Goal: Task Accomplishment & Management: Complete application form

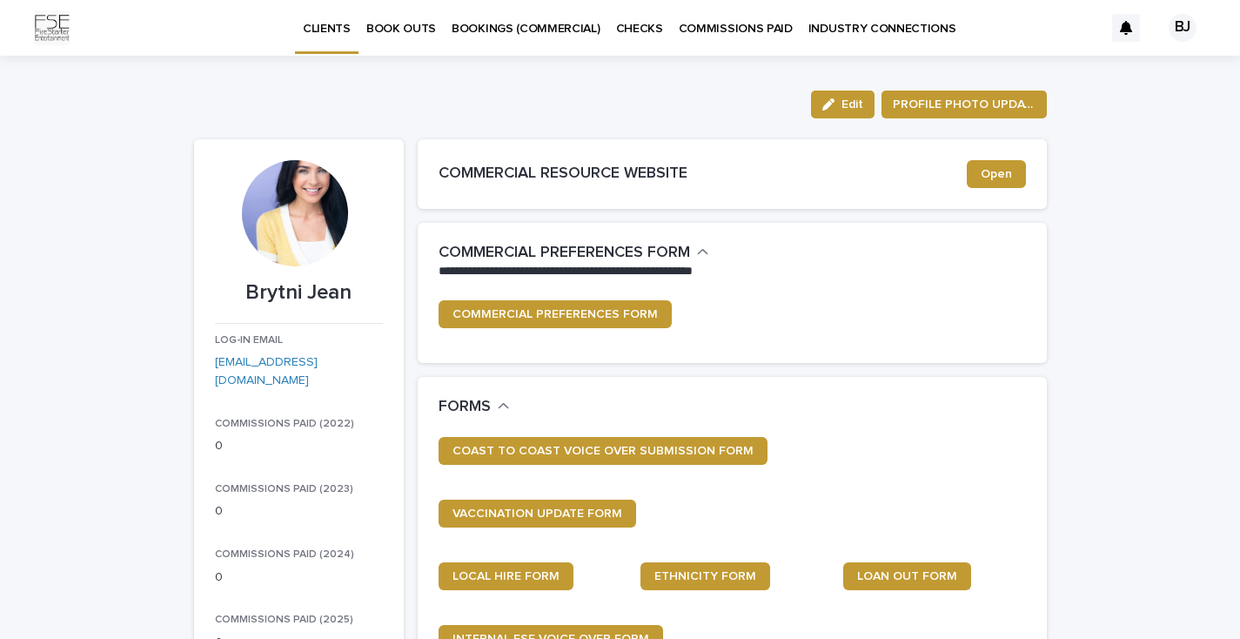
click at [402, 29] on p "BOOK OUTS" at bounding box center [401, 18] width 70 height 37
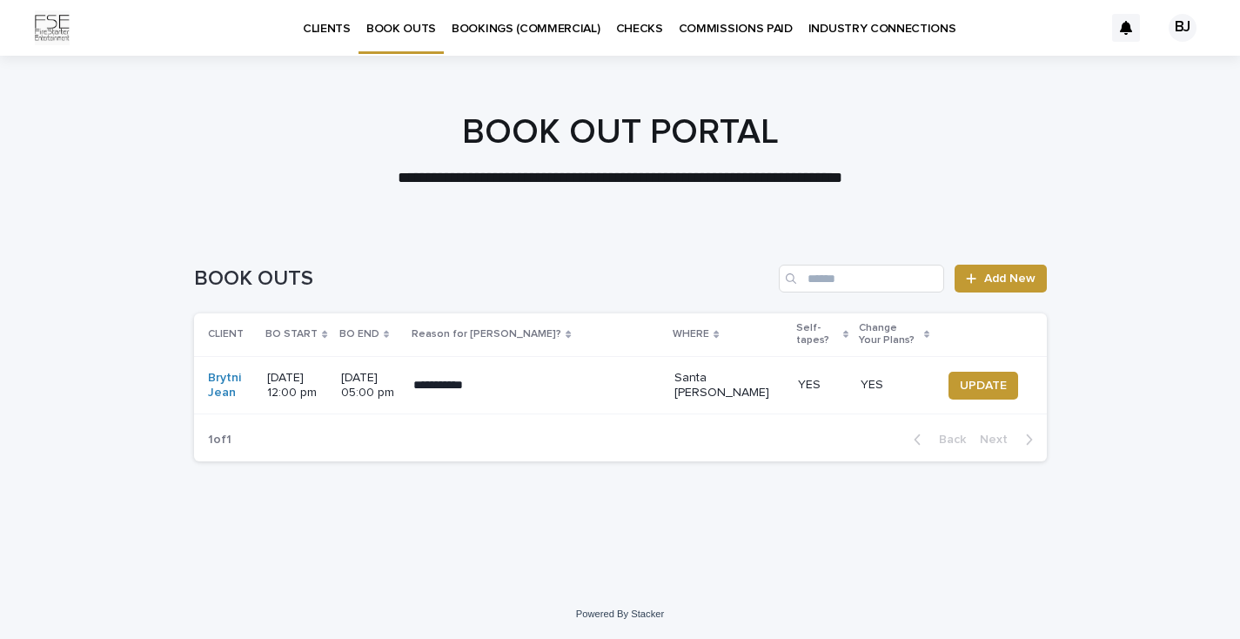
click at [1010, 292] on div "BOOK OUTS Add New" at bounding box center [620, 272] width 853 height 84
click at [1020, 282] on span "Add New" at bounding box center [1010, 278] width 51 height 12
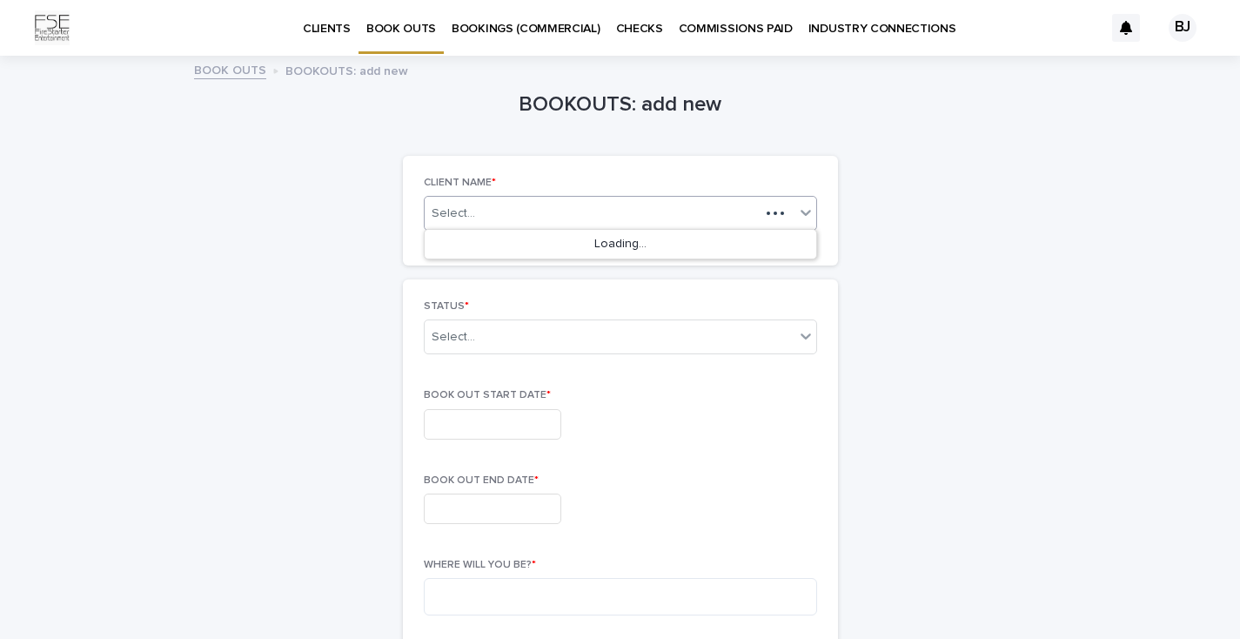
click at [495, 208] on div "Select..." at bounding box center [592, 214] width 335 height 22
click at [481, 246] on div "Brytni Jean" at bounding box center [621, 245] width 392 height 30
click at [458, 346] on div "Select..." at bounding box center [610, 337] width 370 height 29
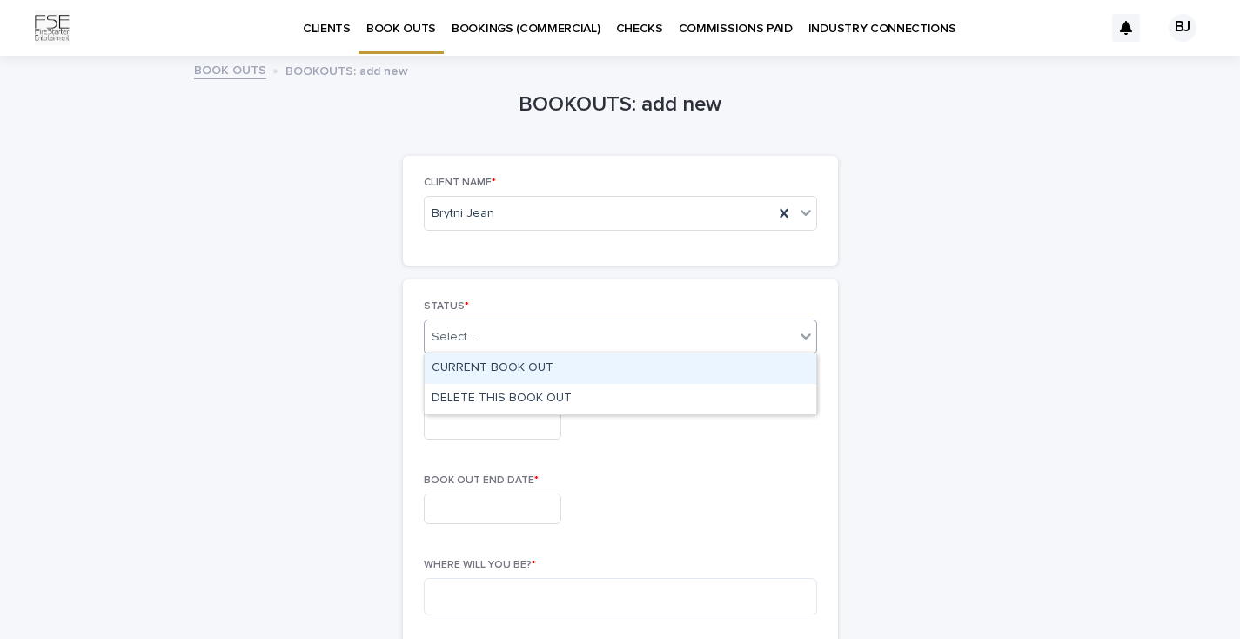
click at [461, 372] on div "CURRENT BOOK OUT" at bounding box center [621, 368] width 392 height 30
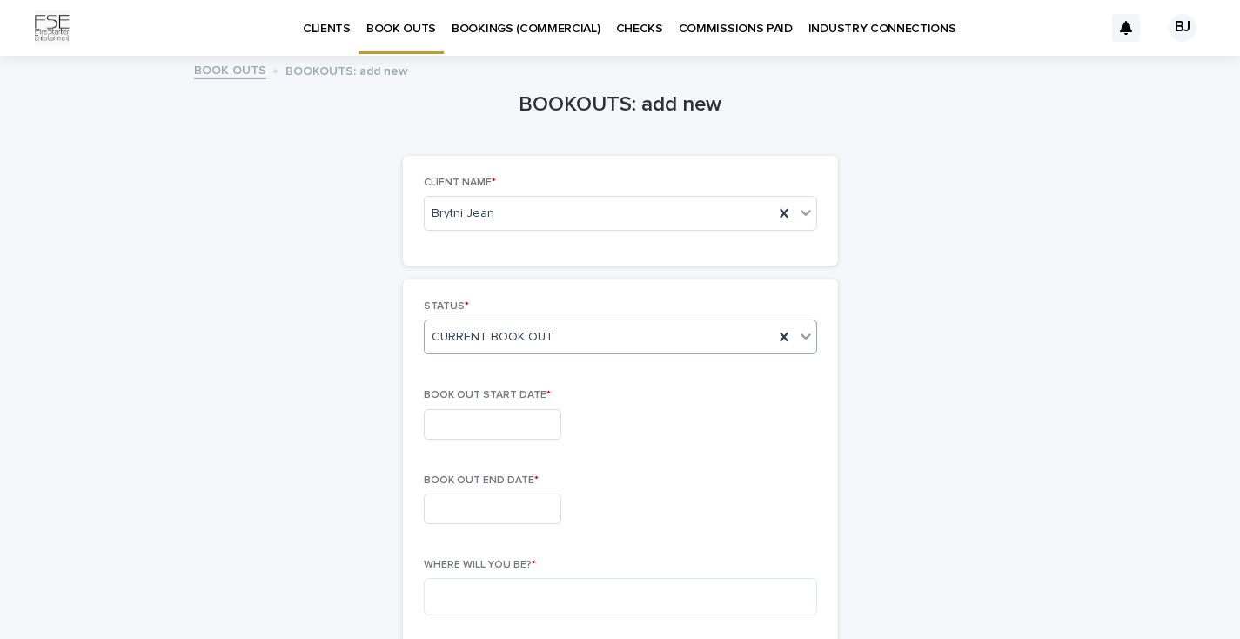
click at [467, 409] on input "text" at bounding box center [493, 424] width 138 height 30
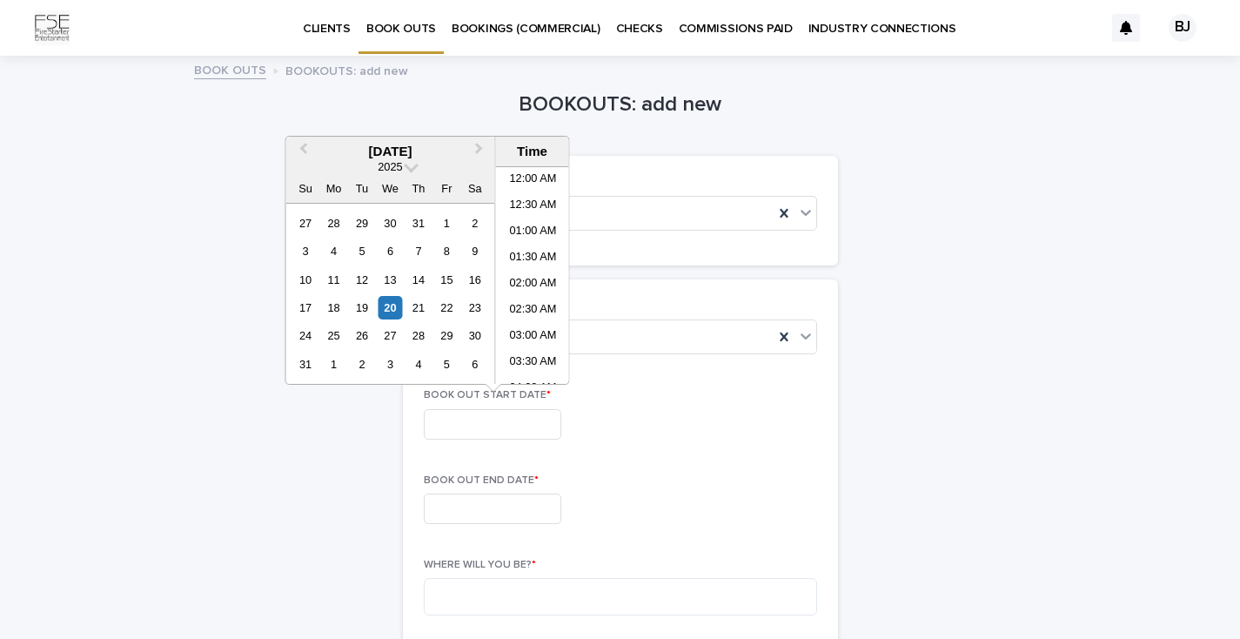
scroll to position [557, 0]
click at [333, 279] on div "11" at bounding box center [334, 280] width 24 height 24
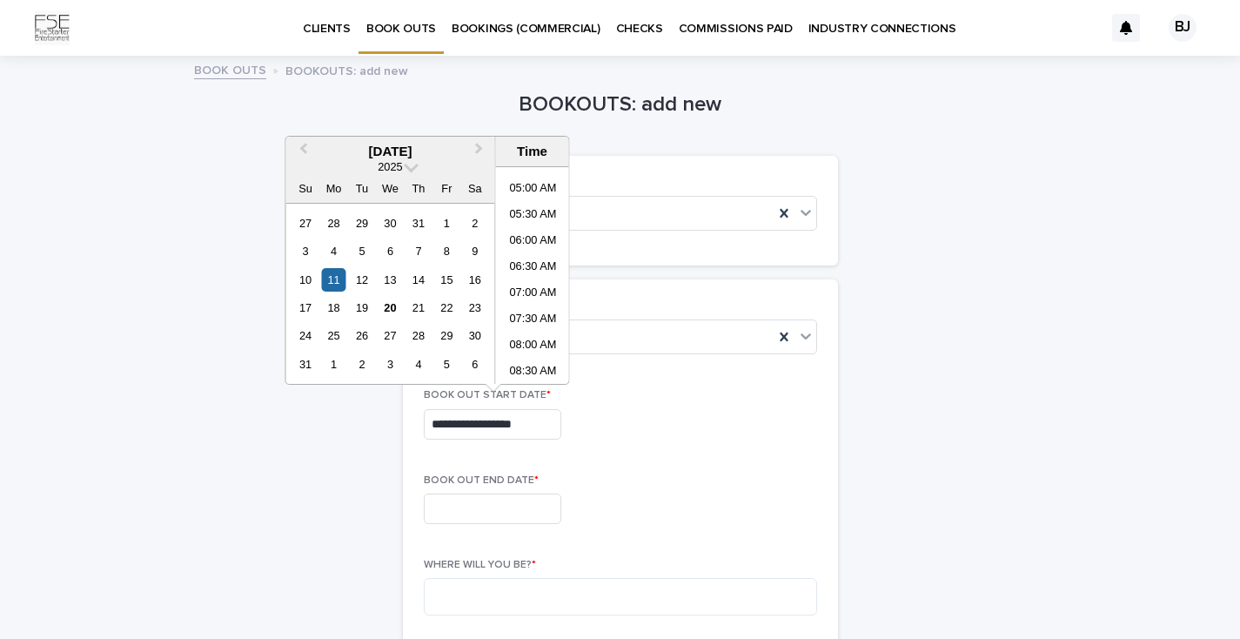
scroll to position [243, 0]
click at [534, 244] on li "06:00 AM" at bounding box center [533, 251] width 74 height 26
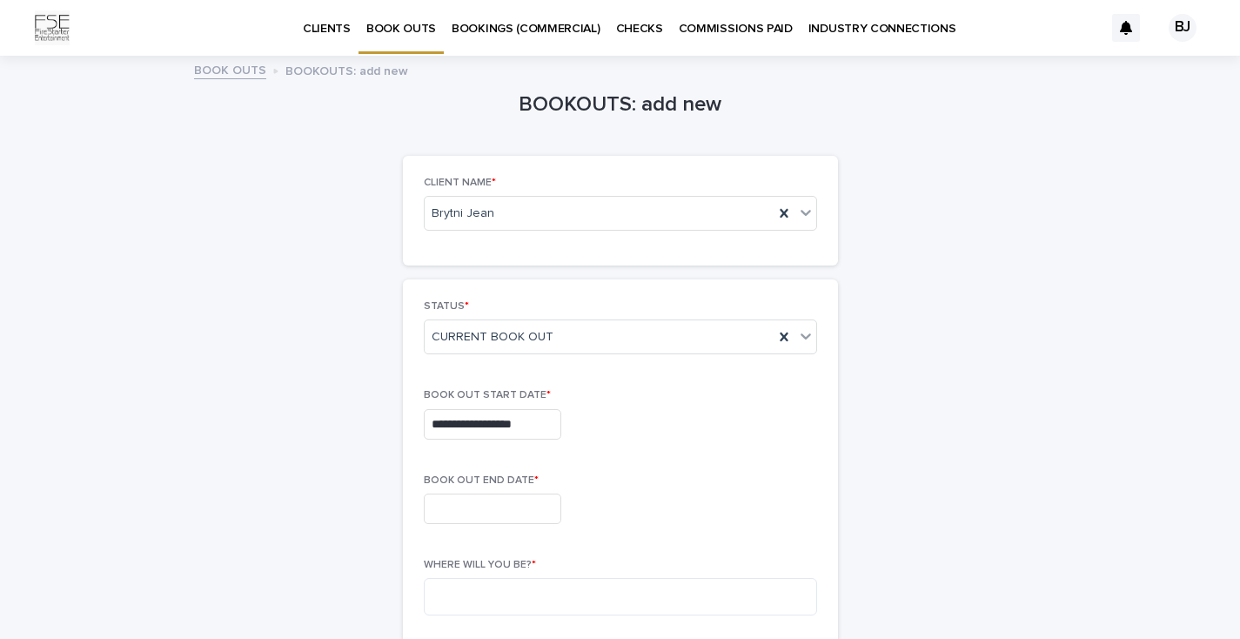
type input "**********"
click at [501, 503] on input "text" at bounding box center [493, 509] width 138 height 30
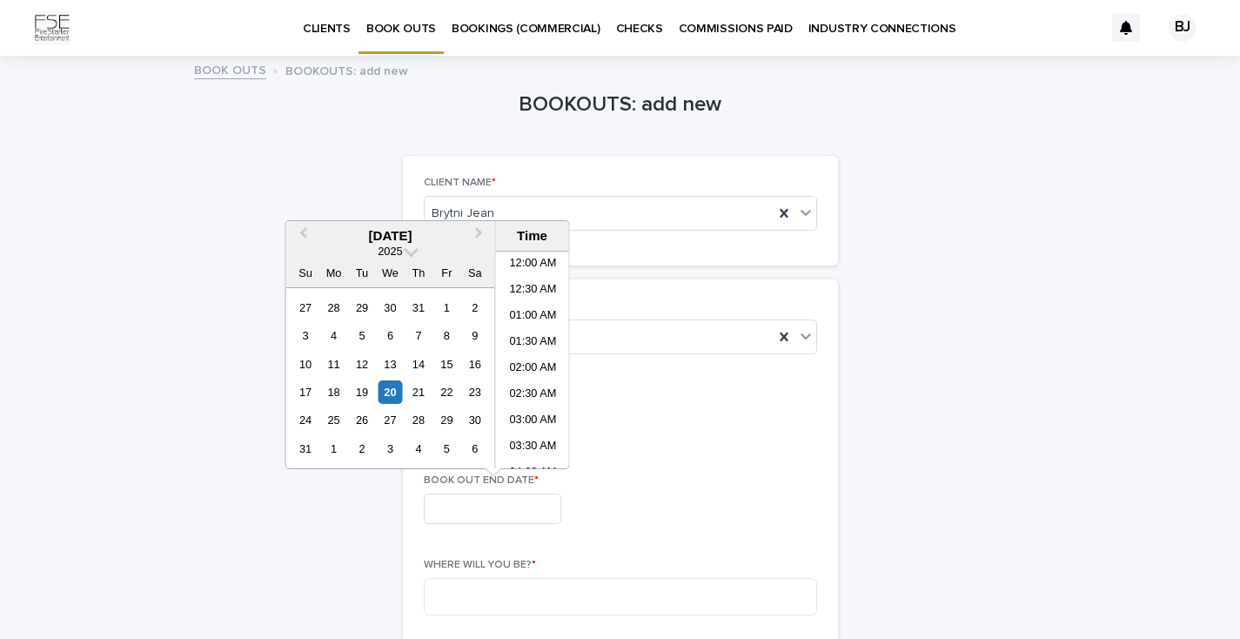
scroll to position [557, 0]
click at [480, 235] on span "Next Month" at bounding box center [480, 236] width 0 height 24
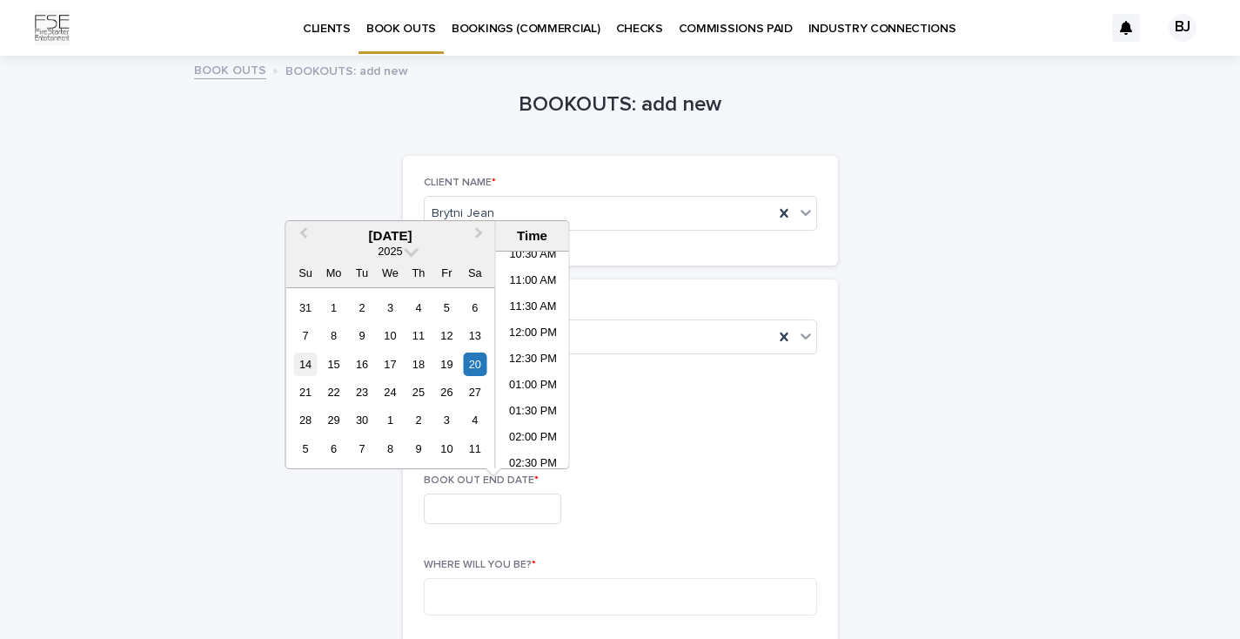
click at [304, 365] on div "14" at bounding box center [305, 365] width 24 height 24
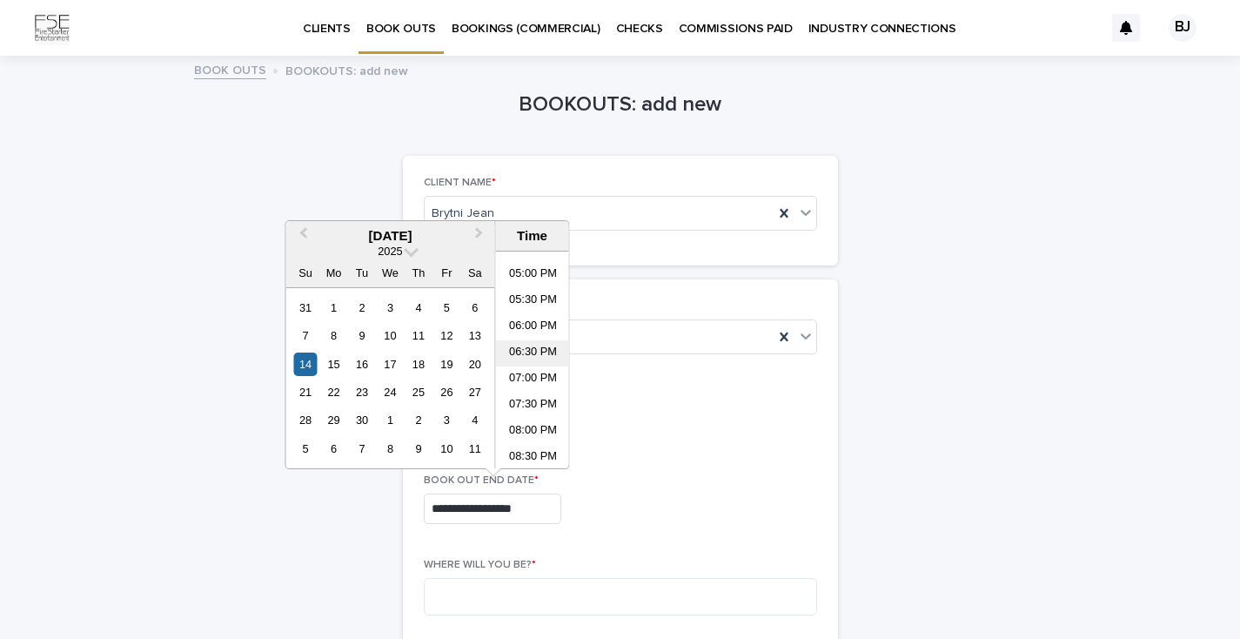
scroll to position [878, 0]
click at [539, 381] on li "07:00 PM" at bounding box center [533, 379] width 74 height 26
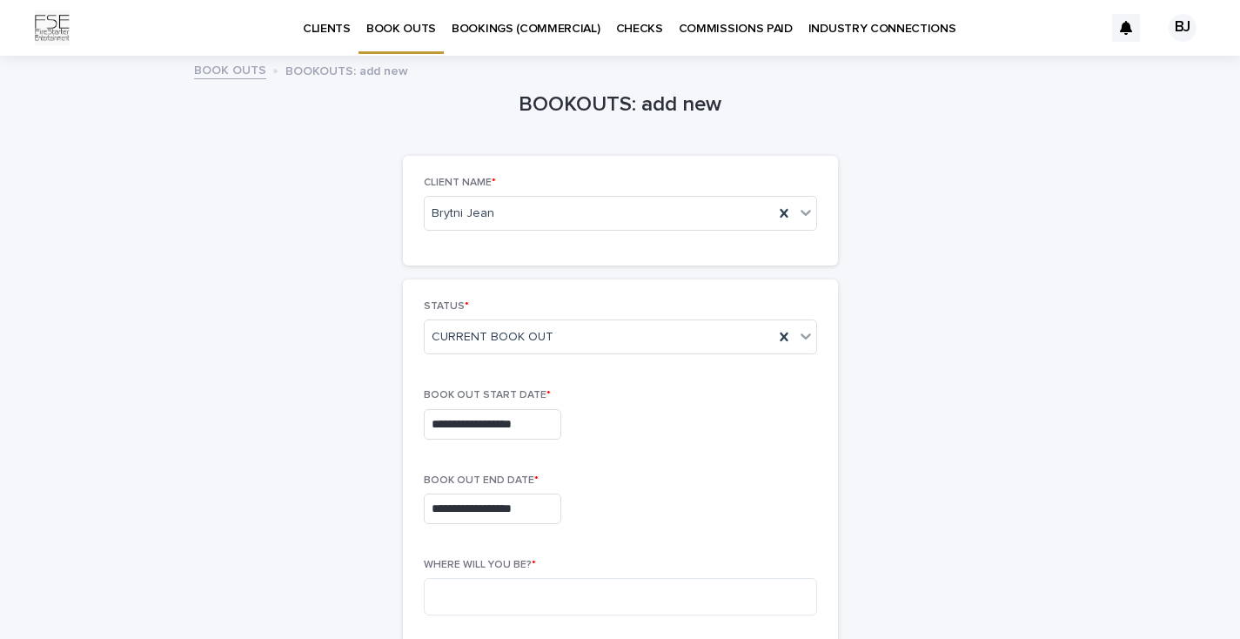
type input "**********"
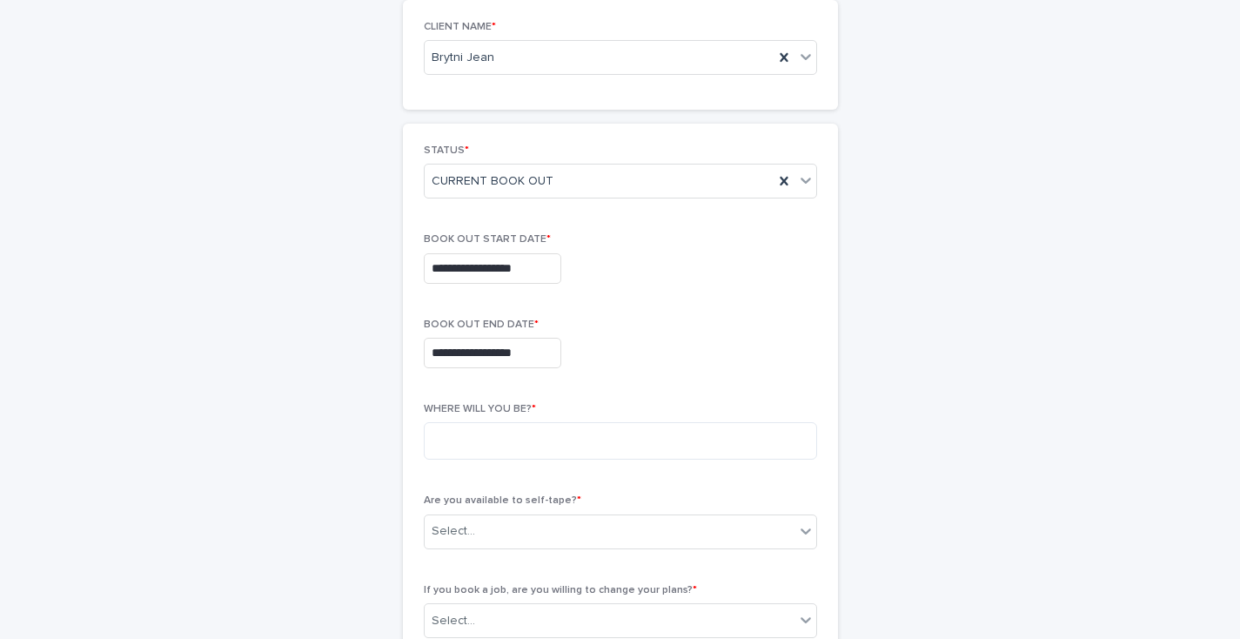
scroll to position [174, 0]
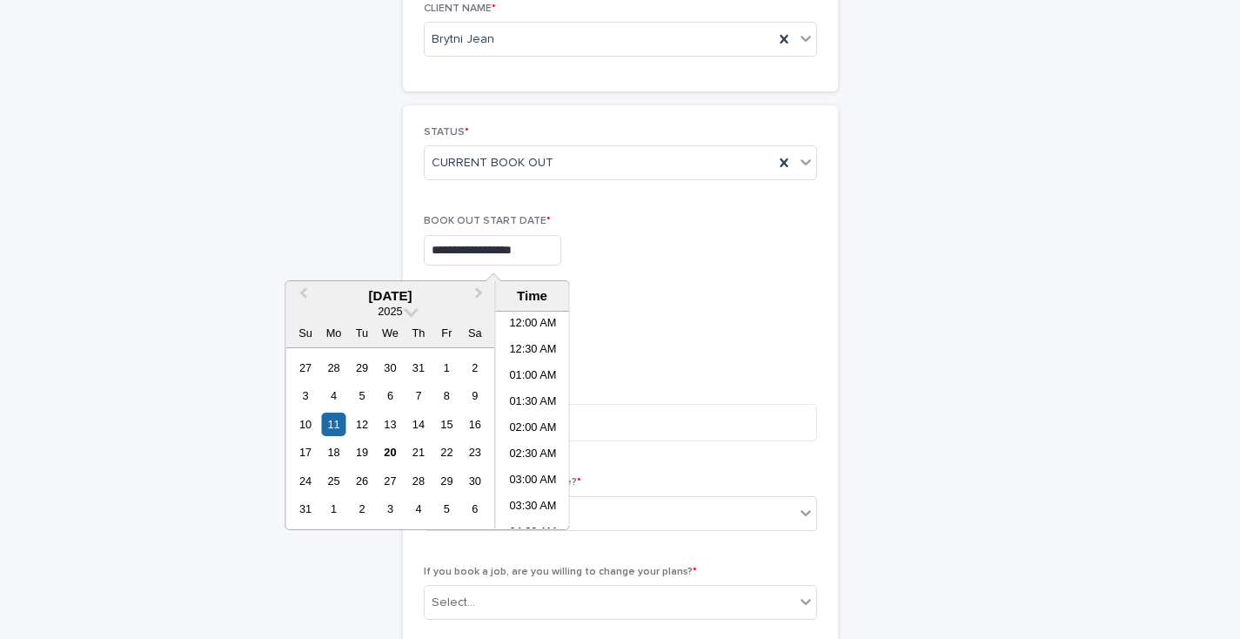
click at [432, 251] on input "**********" at bounding box center [493, 250] width 138 height 30
click at [480, 292] on span "Next Month" at bounding box center [480, 296] width 0 height 24
click at [417, 396] on div "11" at bounding box center [419, 396] width 24 height 24
type input "**********"
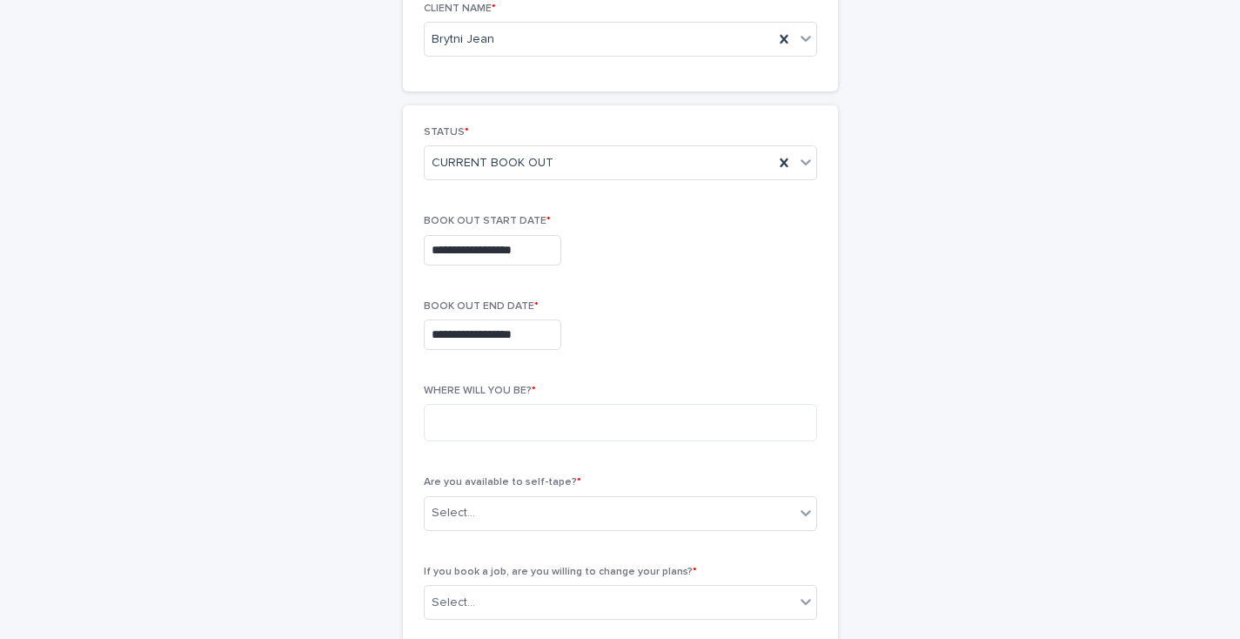
click at [619, 305] on p "BOOK OUT END DATE *" at bounding box center [620, 306] width 393 height 12
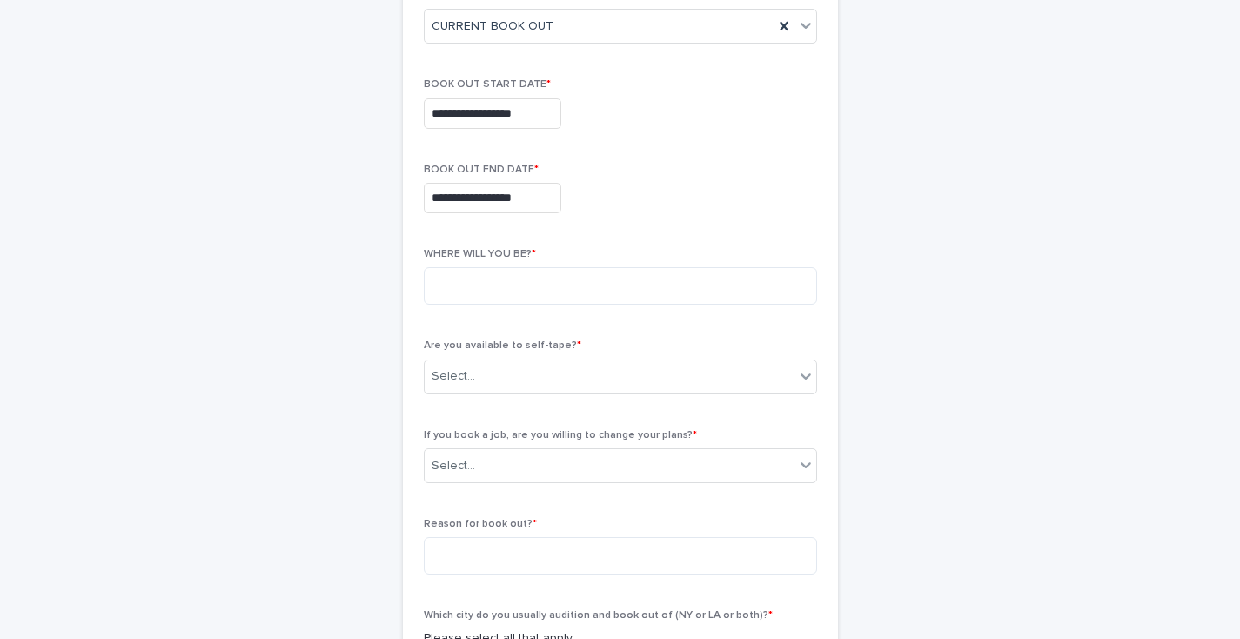
scroll to position [321, 0]
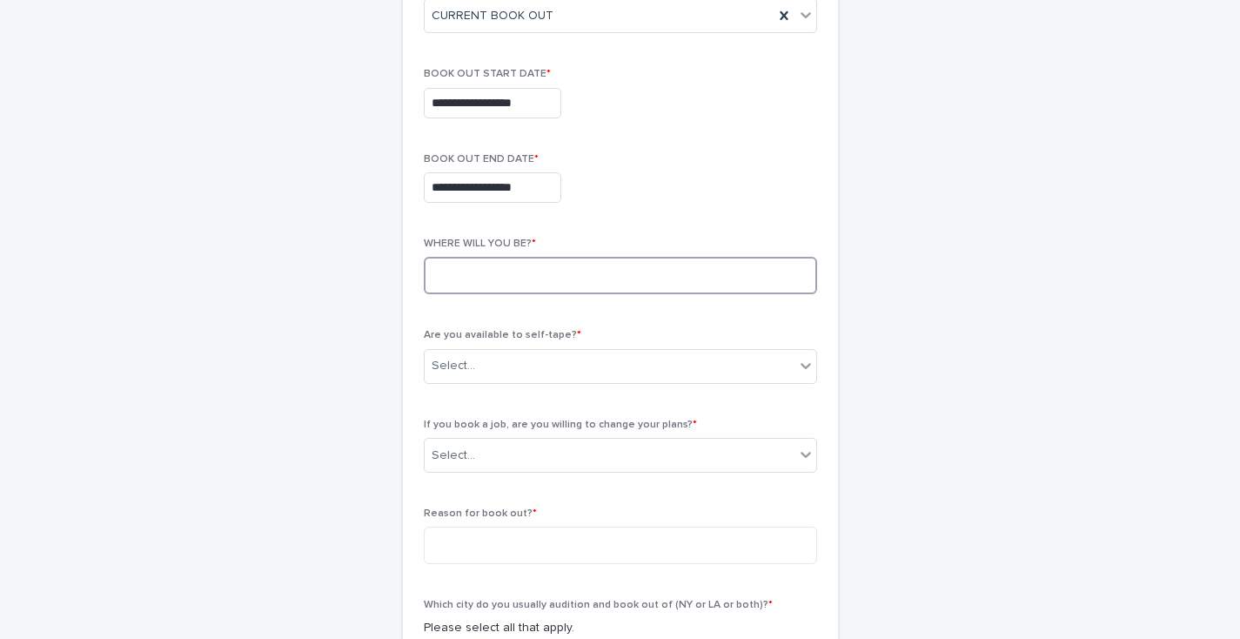
click at [511, 272] on textarea at bounding box center [620, 275] width 393 height 37
type textarea "*********"
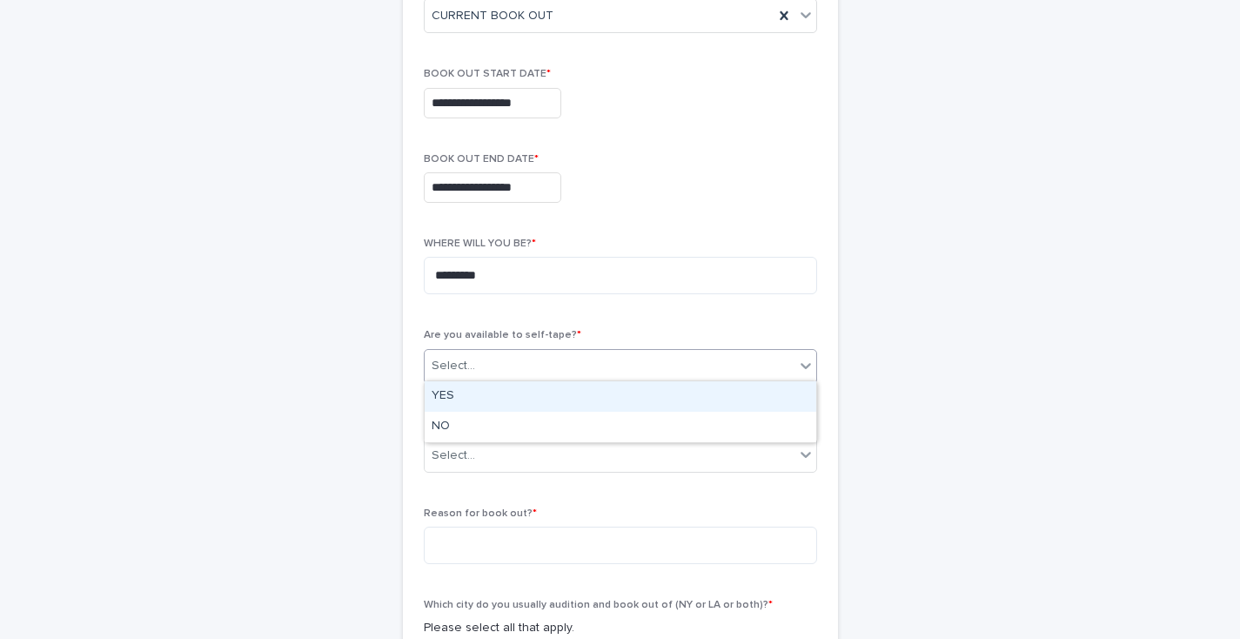
click at [516, 365] on div "Select..." at bounding box center [610, 366] width 370 height 29
click at [496, 391] on div "YES" at bounding box center [621, 396] width 392 height 30
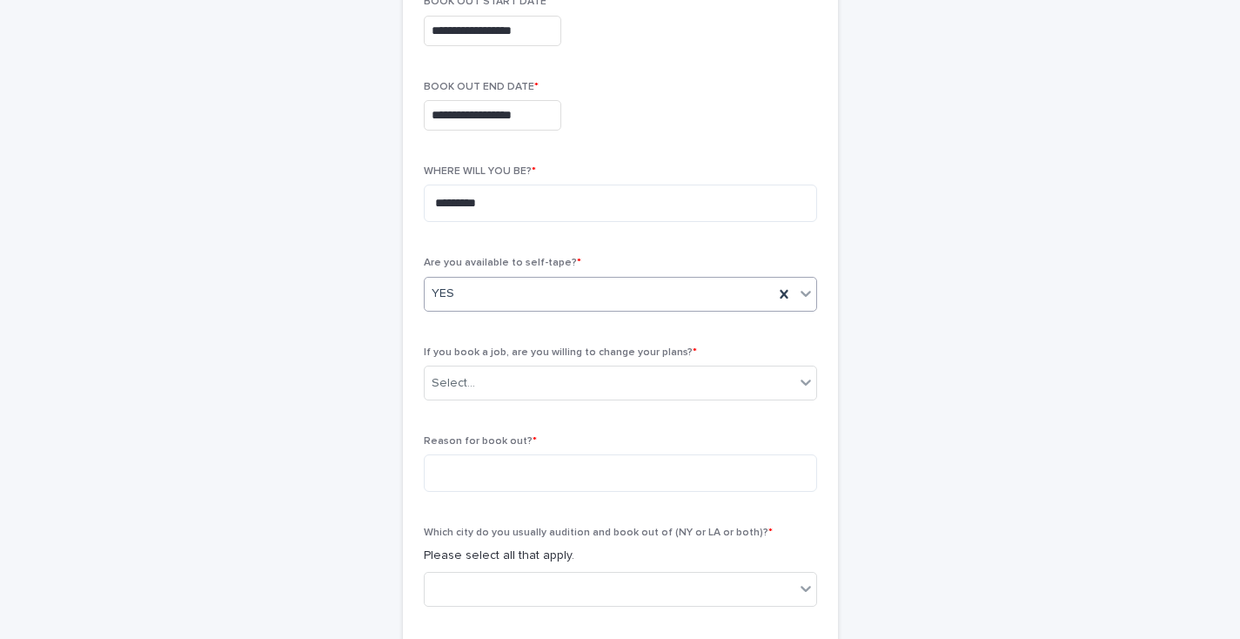
scroll to position [394, 0]
click at [496, 391] on div "Select..." at bounding box center [610, 382] width 370 height 29
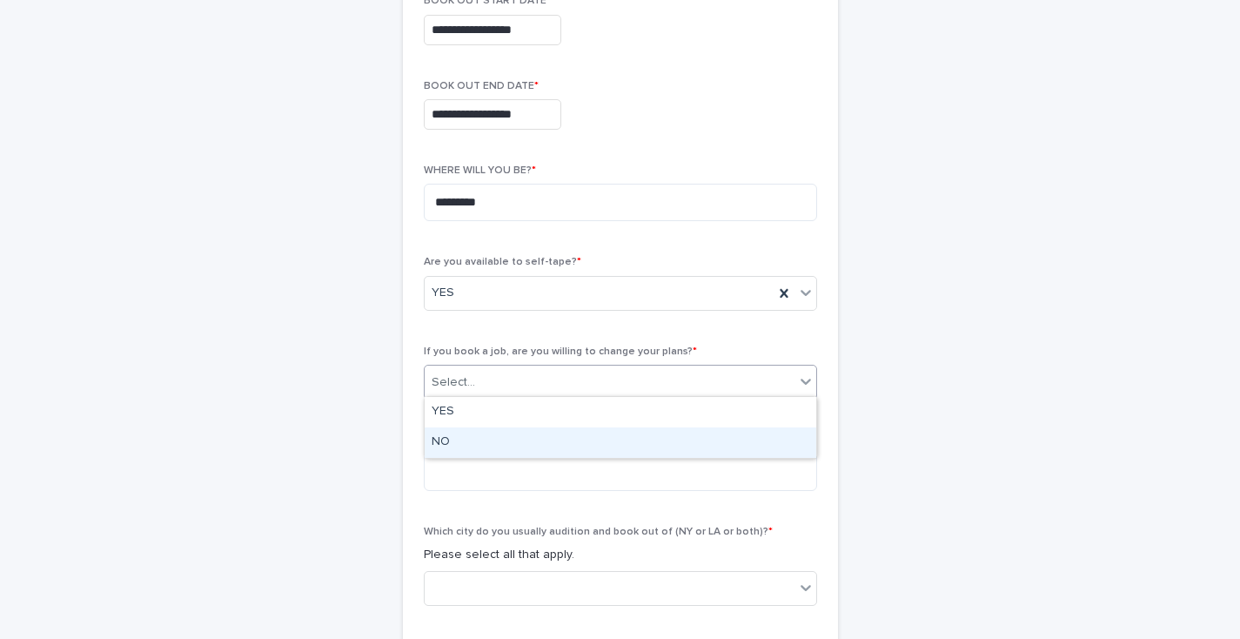
click at [469, 445] on div "NO" at bounding box center [621, 442] width 392 height 30
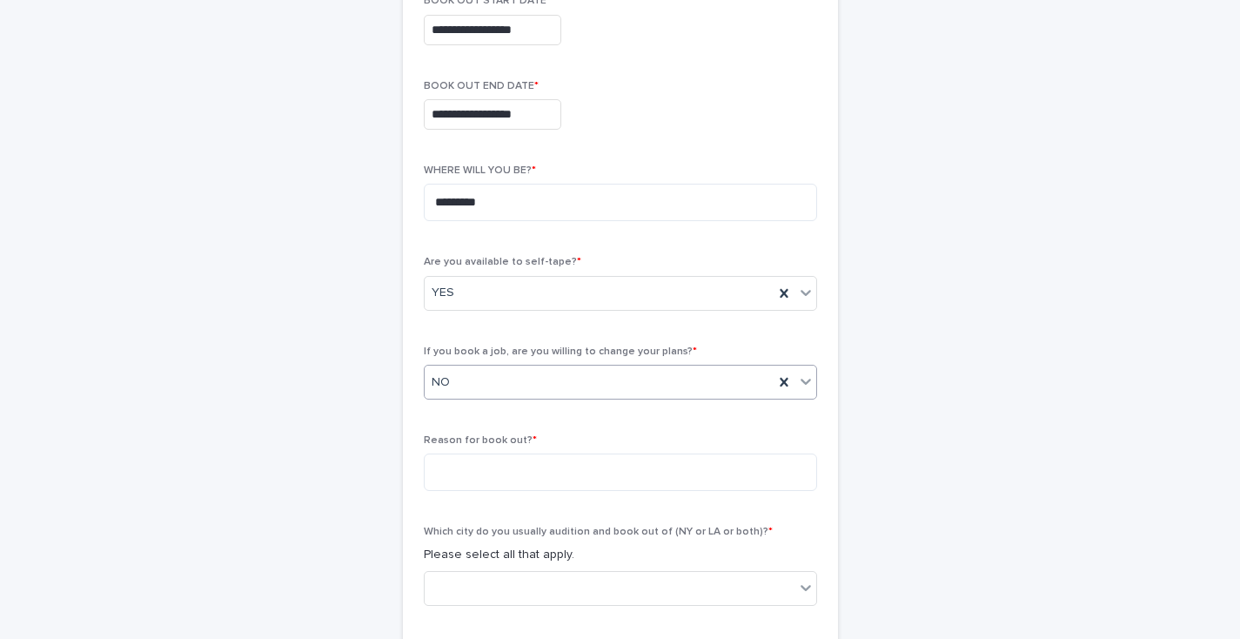
scroll to position [453, 0]
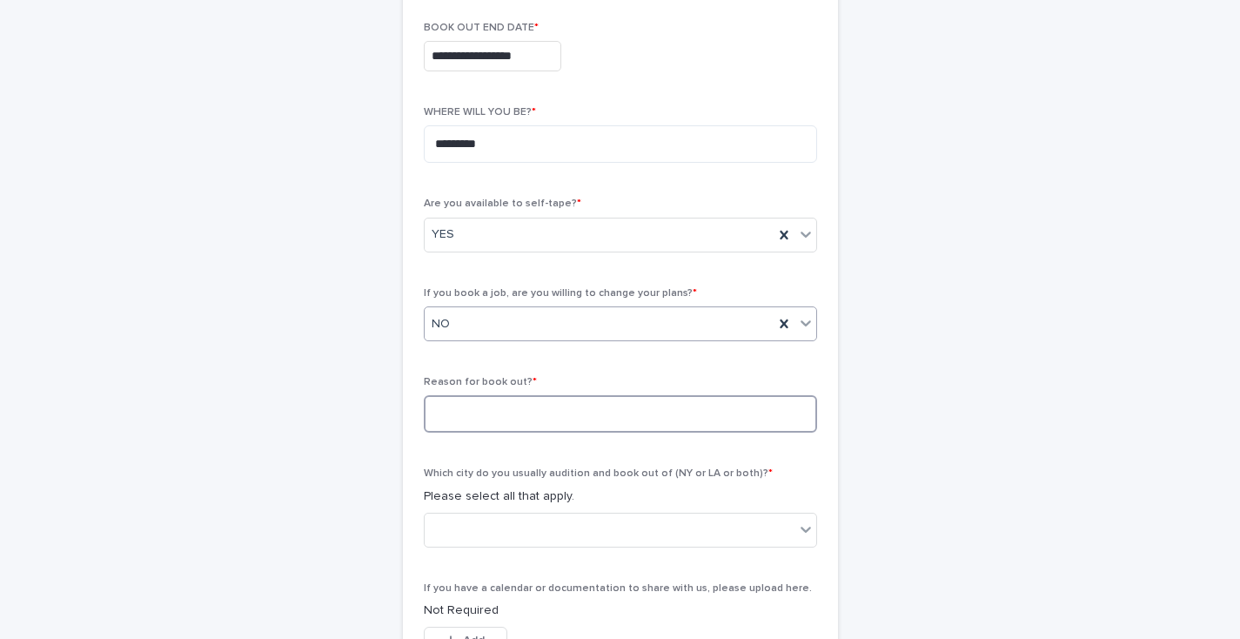
click at [480, 413] on textarea at bounding box center [620, 413] width 393 height 37
type textarea "*"
type textarea "**********"
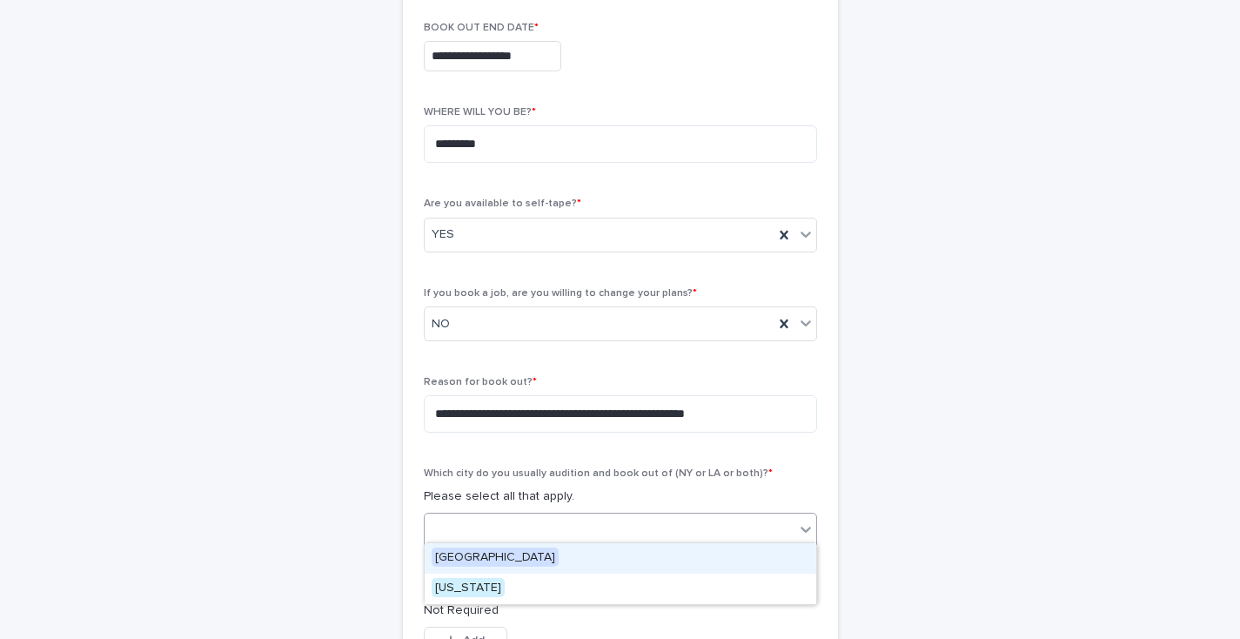
click at [496, 541] on div at bounding box center [620, 530] width 393 height 35
click at [486, 560] on span "[GEOGRAPHIC_DATA]" at bounding box center [495, 557] width 127 height 19
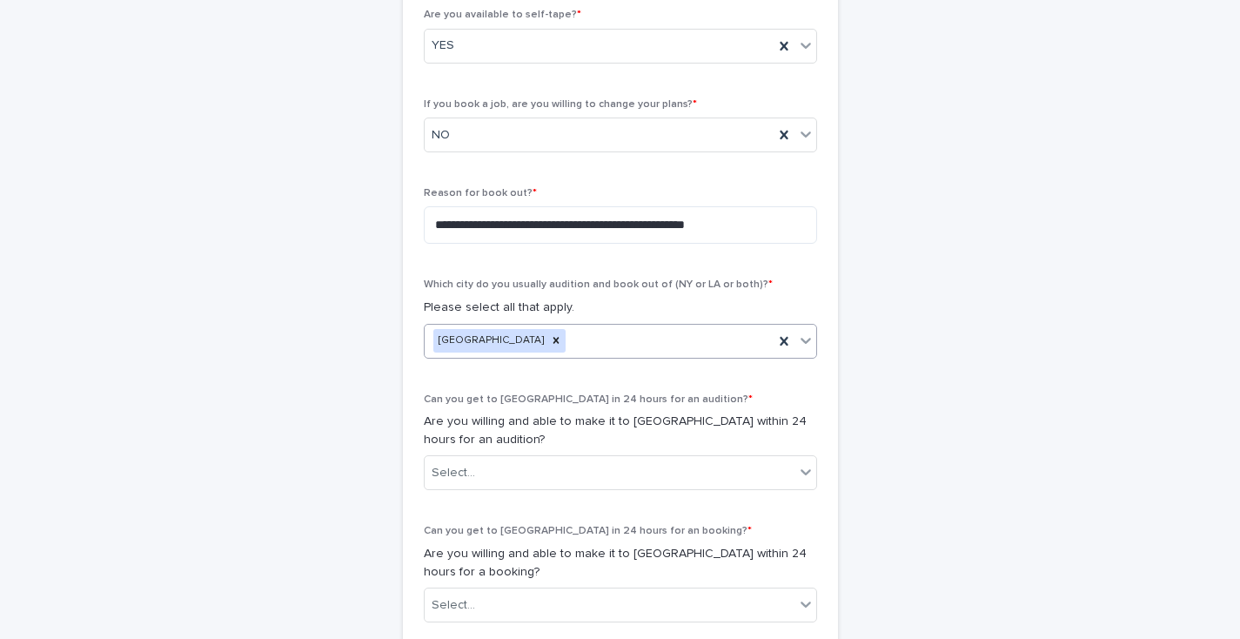
scroll to position [643, 0]
click at [528, 457] on div "Select..." at bounding box center [610, 471] width 370 height 29
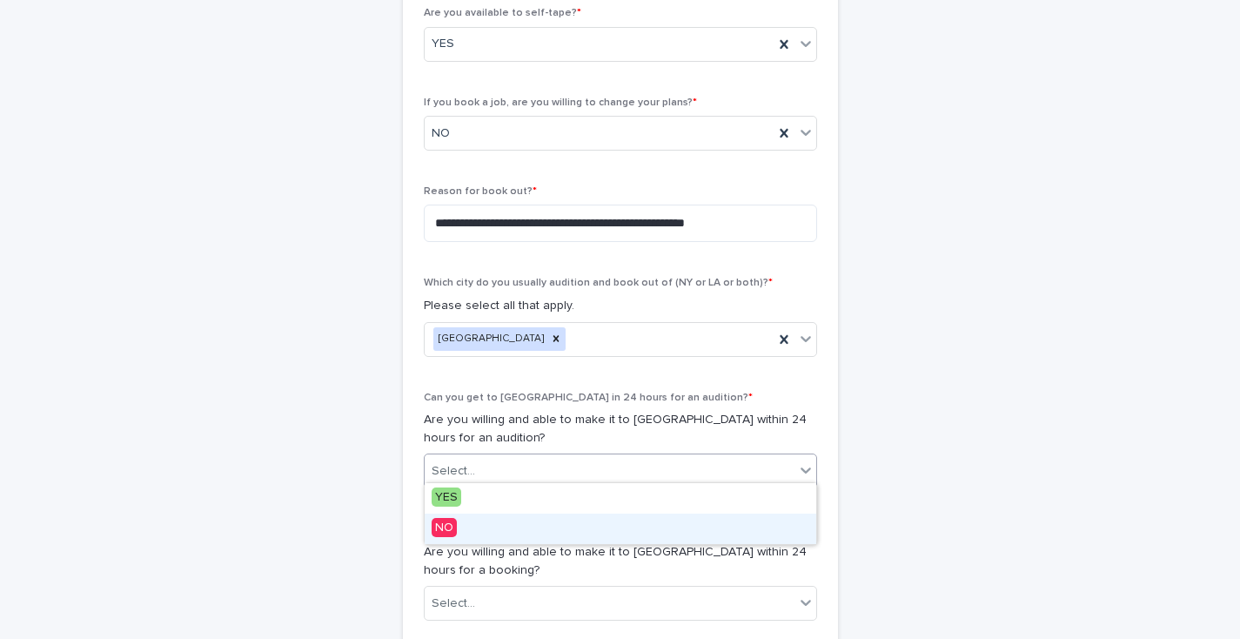
click at [442, 528] on span "NO" at bounding box center [444, 527] width 25 height 19
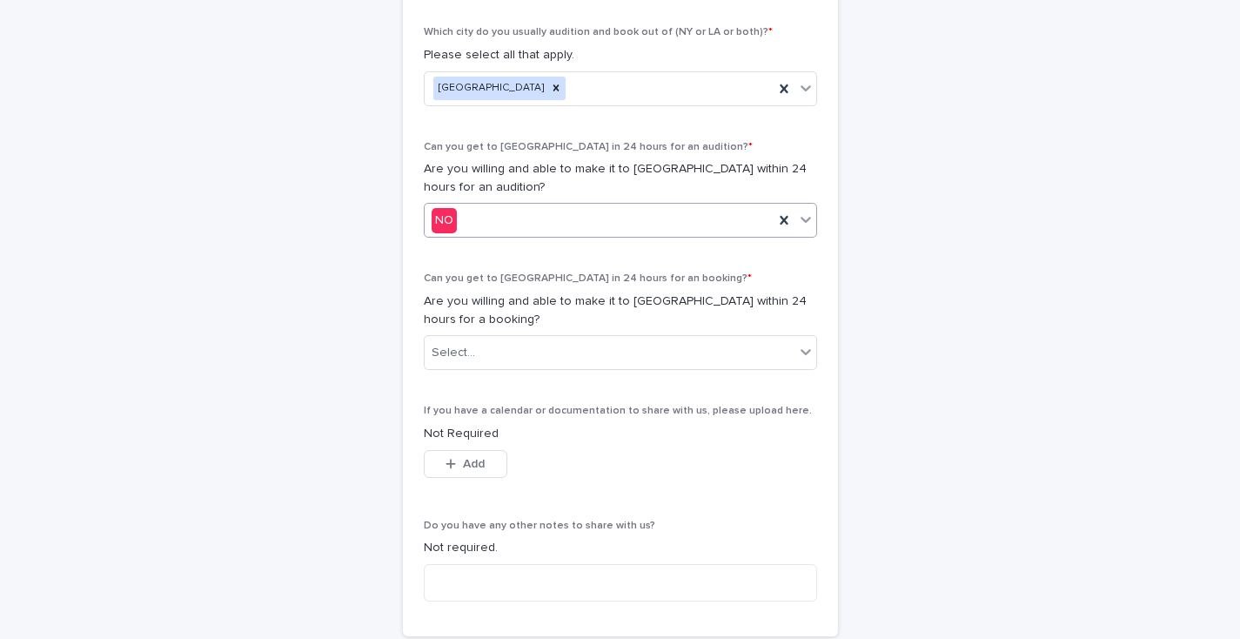
scroll to position [895, 0]
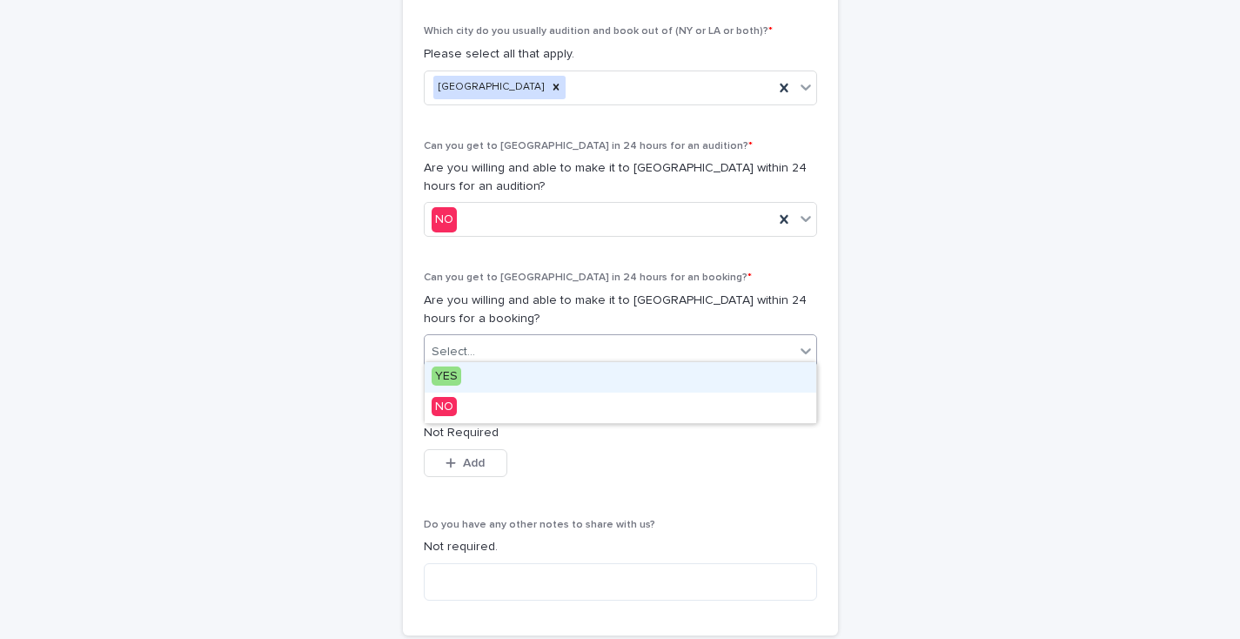
click at [497, 345] on div "Select..." at bounding box center [610, 352] width 370 height 29
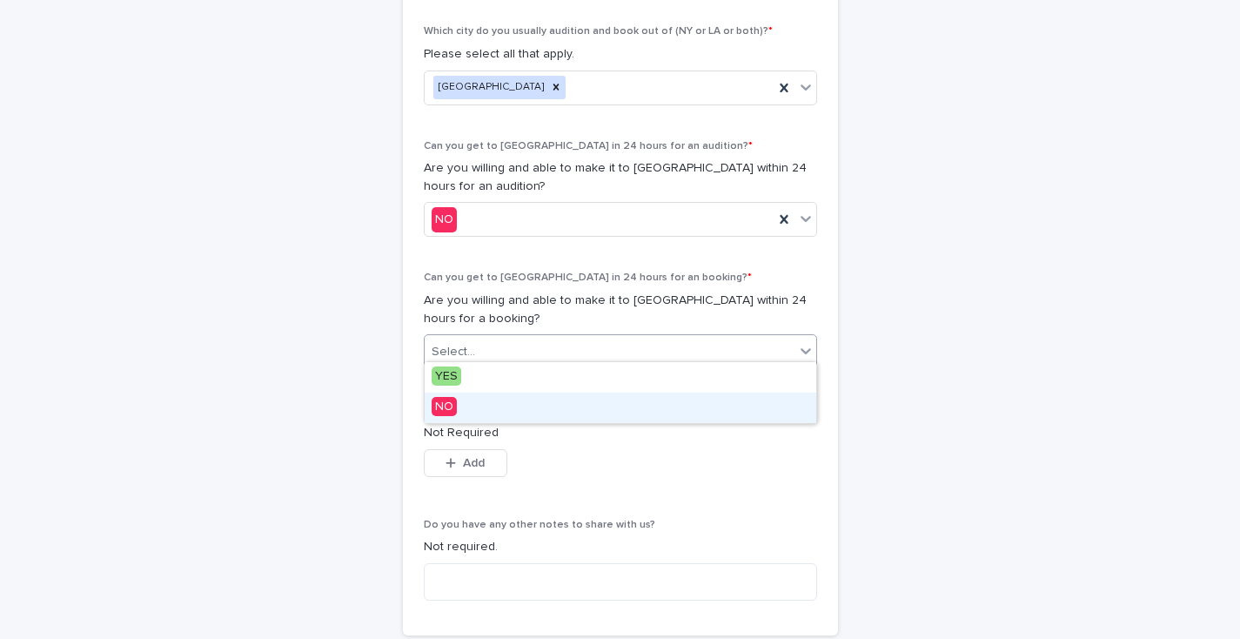
click at [448, 402] on span "NO" at bounding box center [444, 406] width 25 height 19
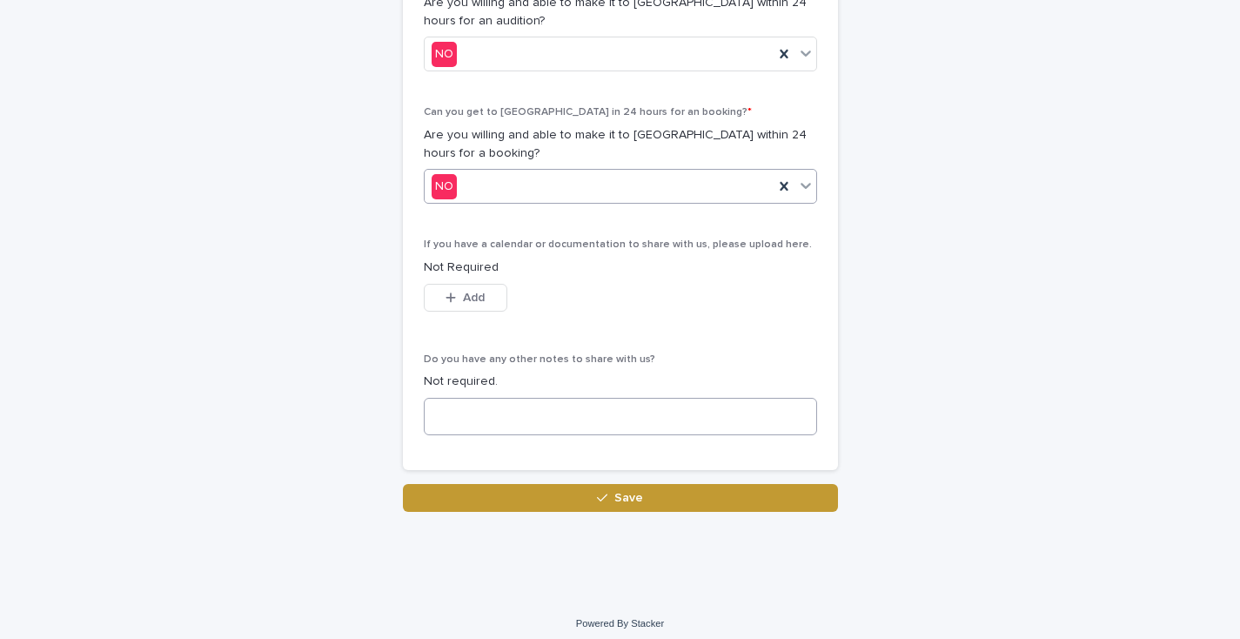
scroll to position [1059, 0]
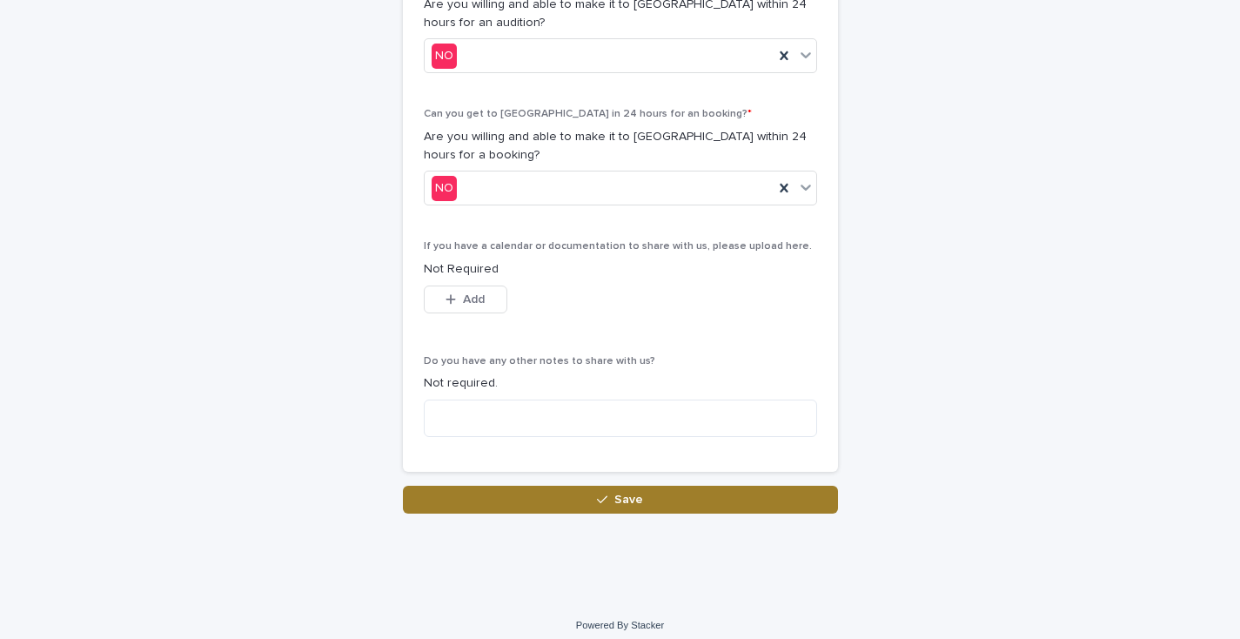
click at [516, 495] on button "Save" at bounding box center [620, 500] width 435 height 28
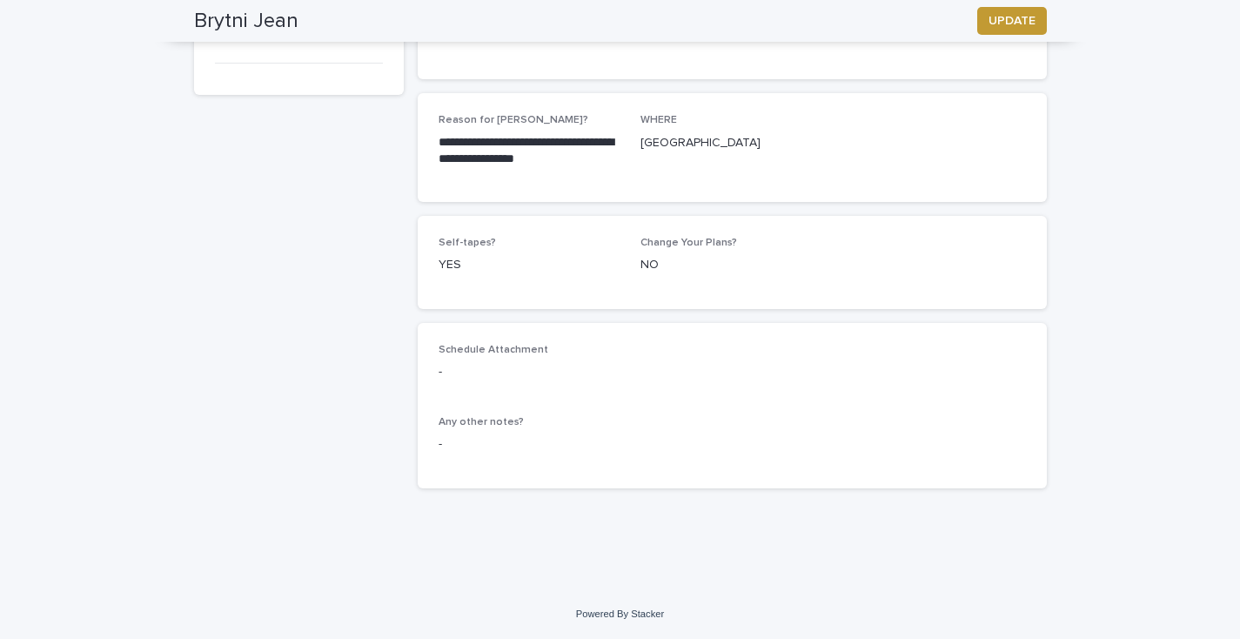
scroll to position [255, 0]
